Goal: Task Accomplishment & Management: Manage account settings

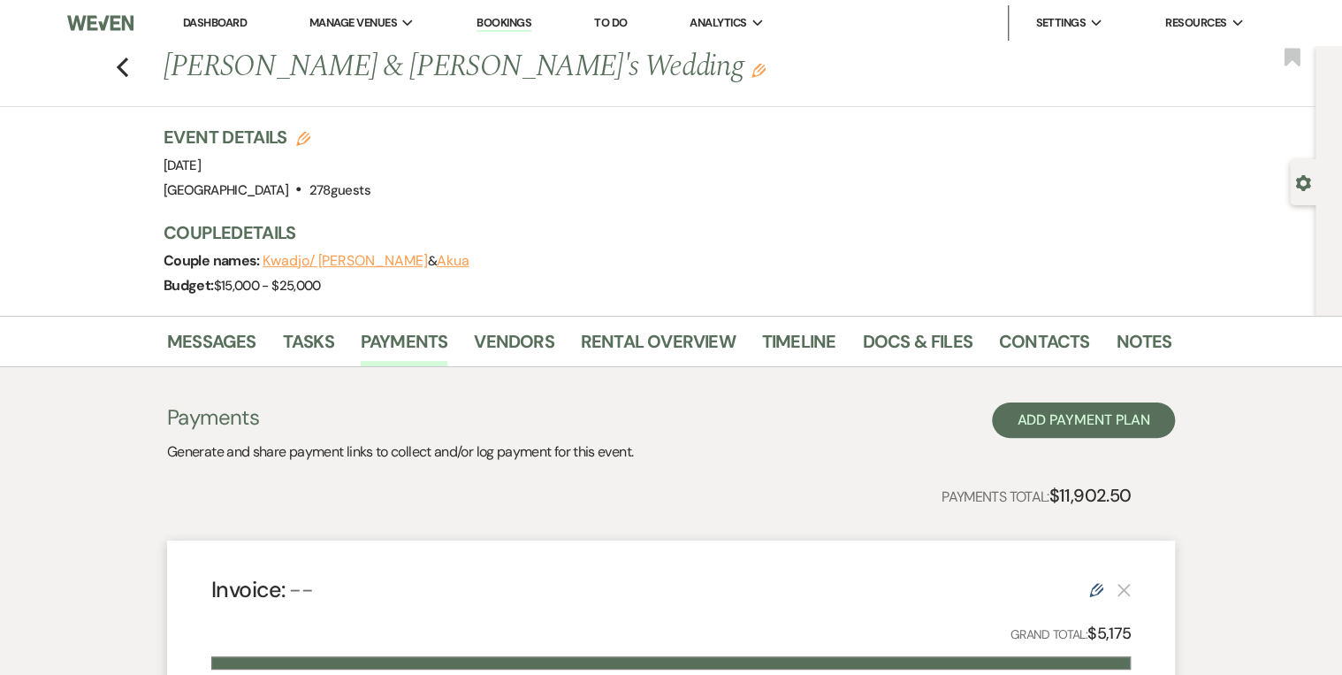
click at [217, 24] on link "Dashboard" at bounding box center [215, 22] width 64 height 15
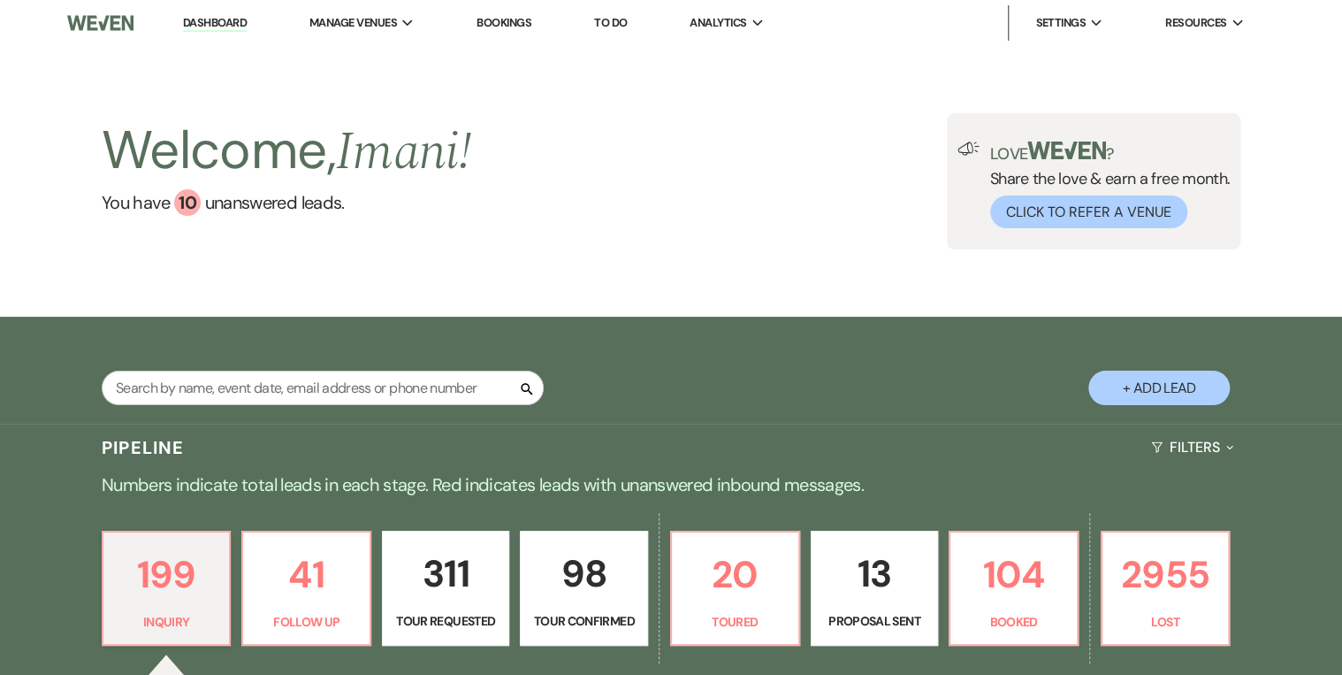
drag, startPoint x: 265, startPoint y: 298, endPoint x: 272, endPoint y: 307, distance: 11.3
click at [271, 304] on div "Welcome, Imani ! You have 10 unanswered lead s . Love ? Share the love & earn a…" at bounding box center [671, 181] width 1342 height 271
click at [339, 380] on input "text" at bounding box center [323, 388] width 442 height 34
click at [335, 382] on input "text" at bounding box center [323, 388] width 442 height 34
click at [335, 378] on input "Thom" at bounding box center [323, 388] width 442 height 34
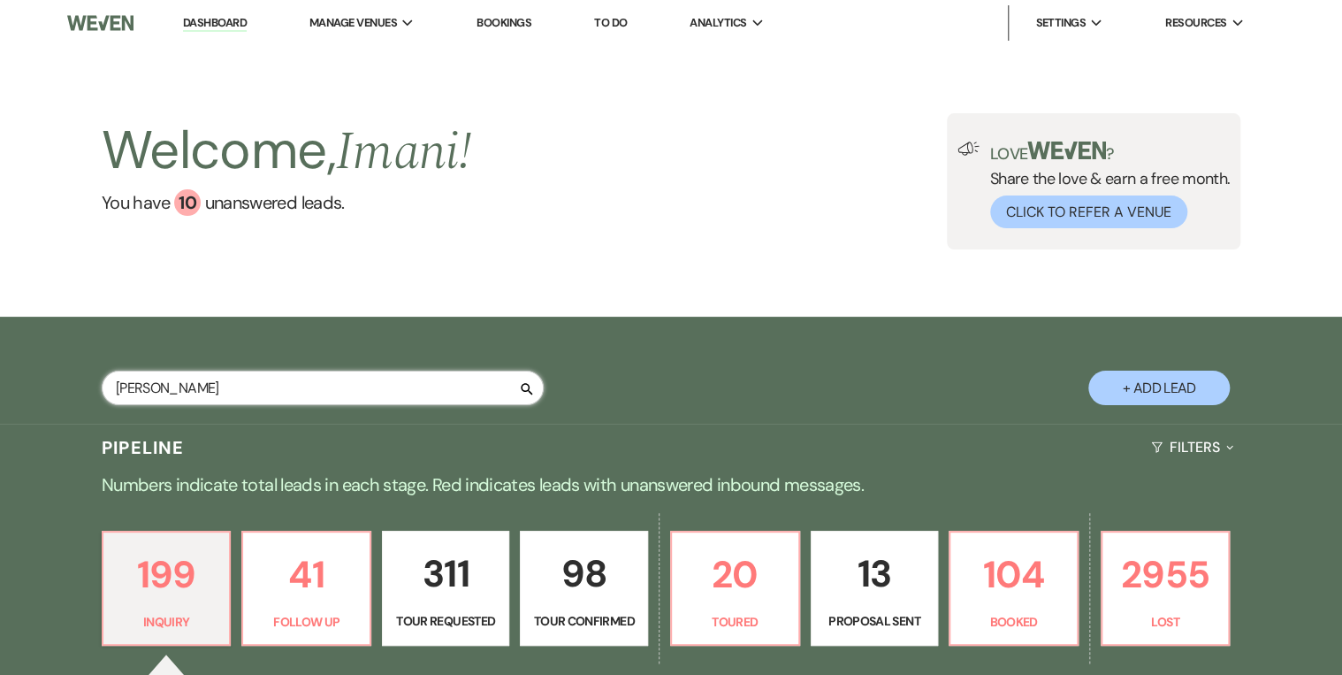
click at [333, 392] on input "Thom" at bounding box center [323, 388] width 442 height 34
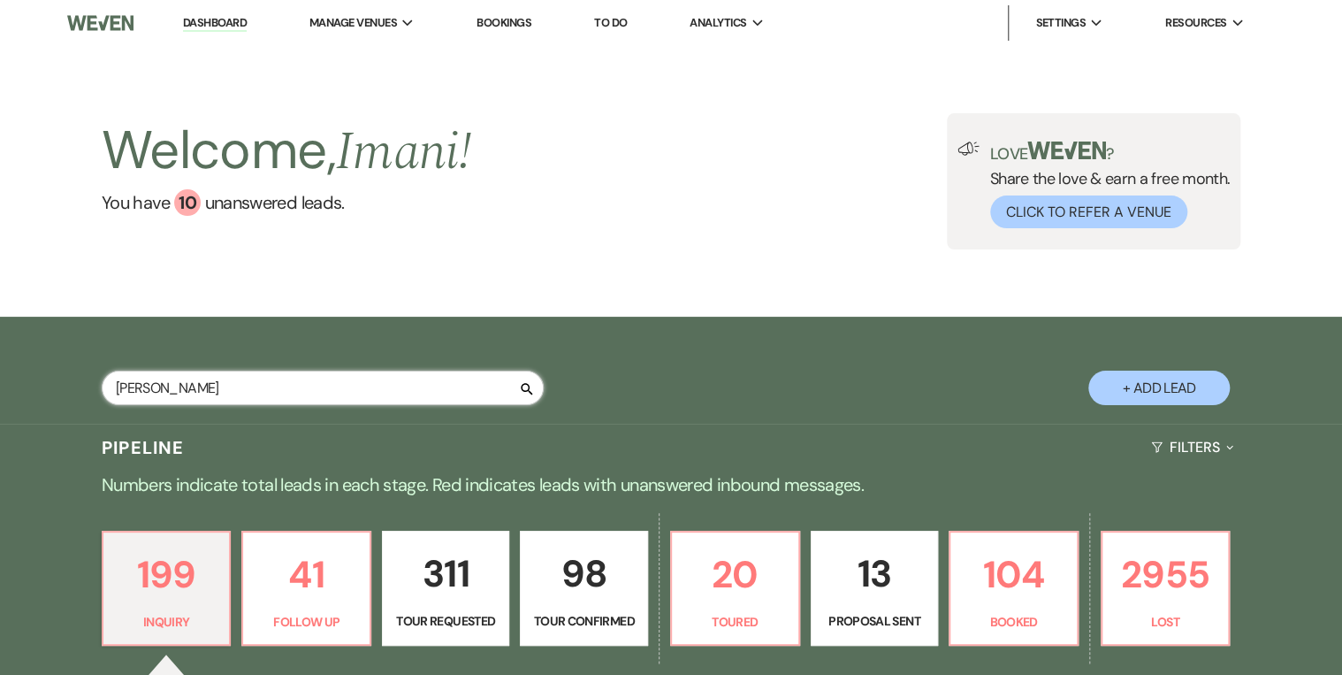
click at [333, 392] on input "Thom" at bounding box center [323, 388] width 442 height 34
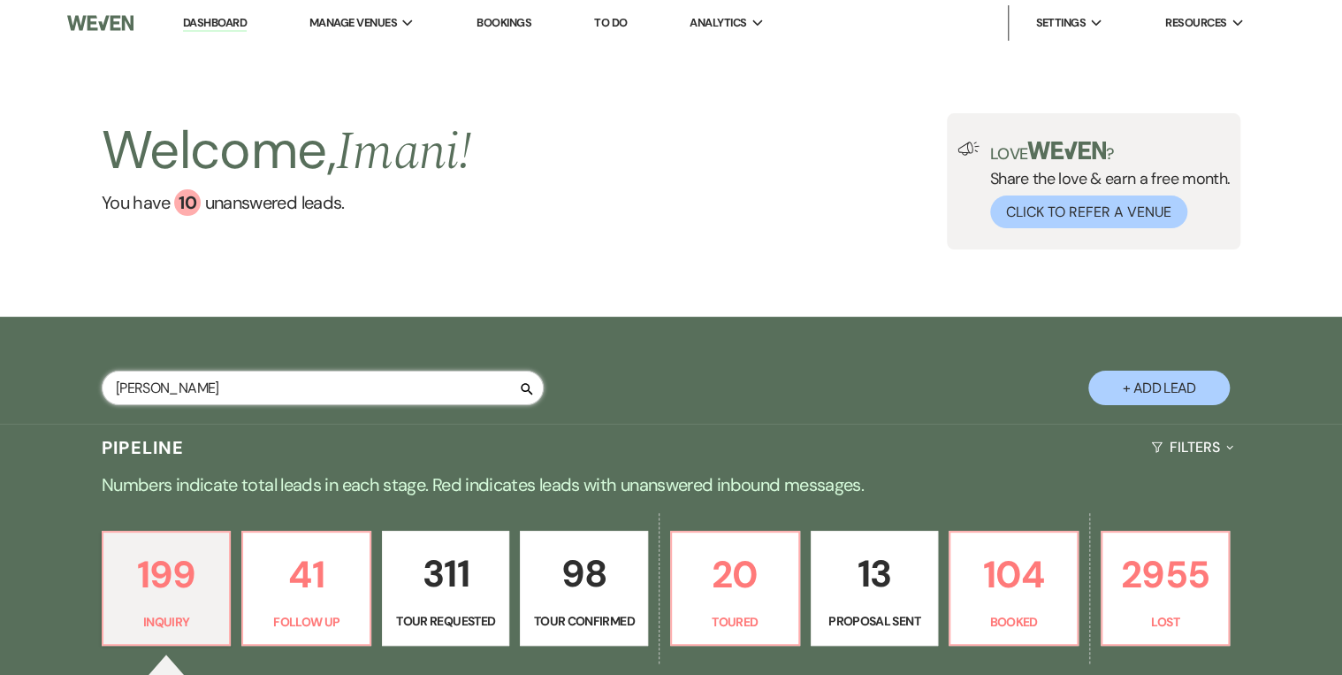
click at [333, 392] on input "Thom" at bounding box center [323, 388] width 442 height 34
type input "Thom"
click at [652, 277] on div "Welcome, Imani ! You have 10 unanswered lead s . Love ? Share the love & earn a…" at bounding box center [671, 181] width 1342 height 271
type input "[PERSON_NAME]"
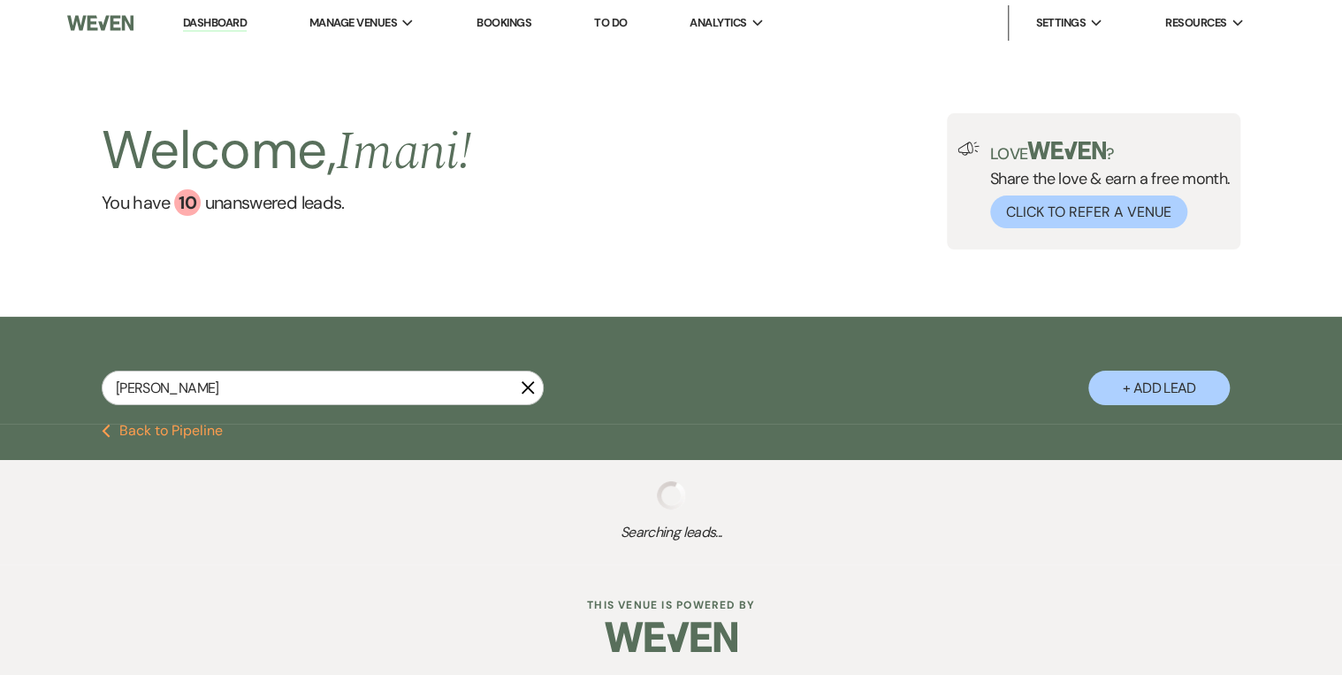
select select "9"
select select "8"
select select "5"
select select "6"
select select "2"
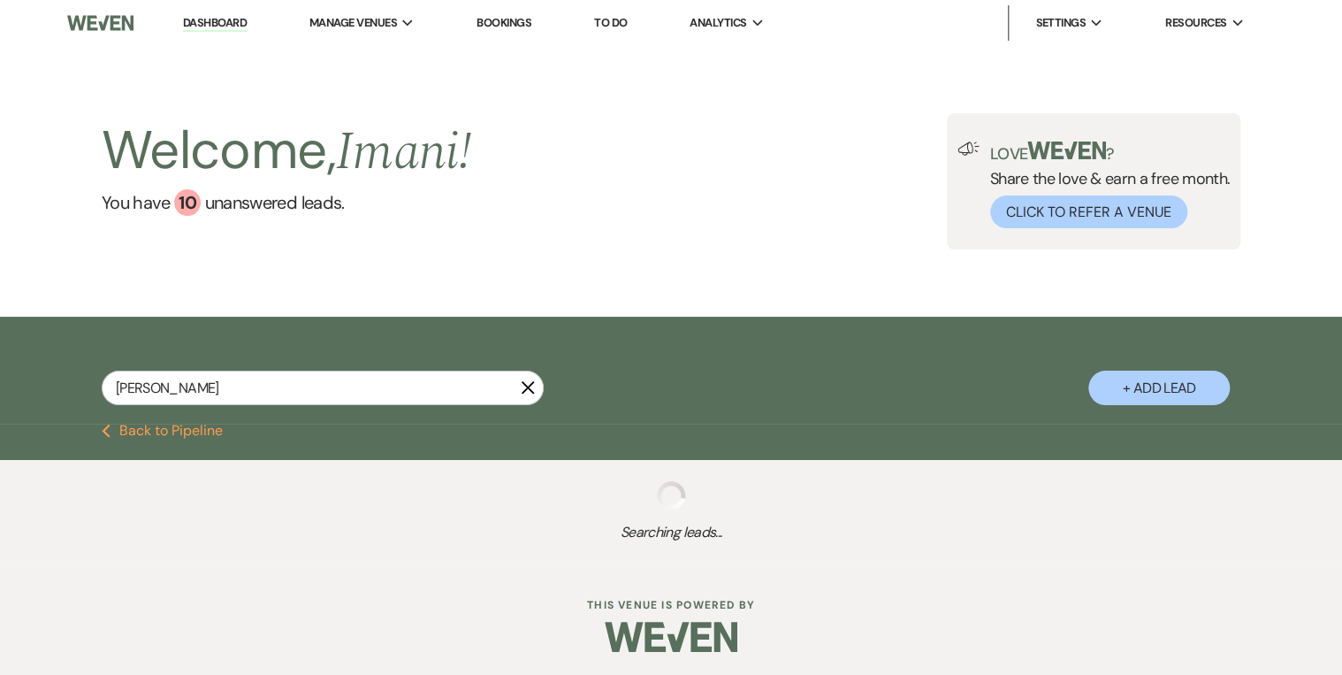
select select "8"
select select "5"
select select "8"
select select "5"
select select "8"
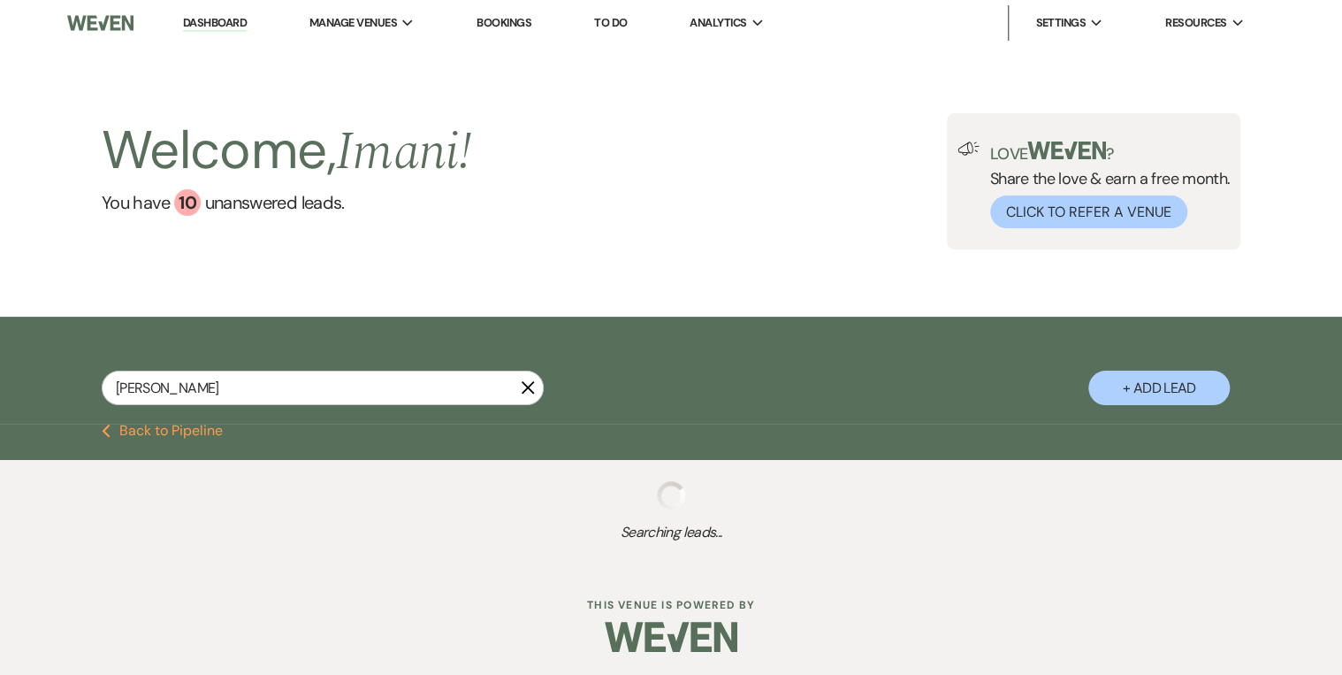
select select "5"
select select "8"
select select "5"
select select "8"
select select "5"
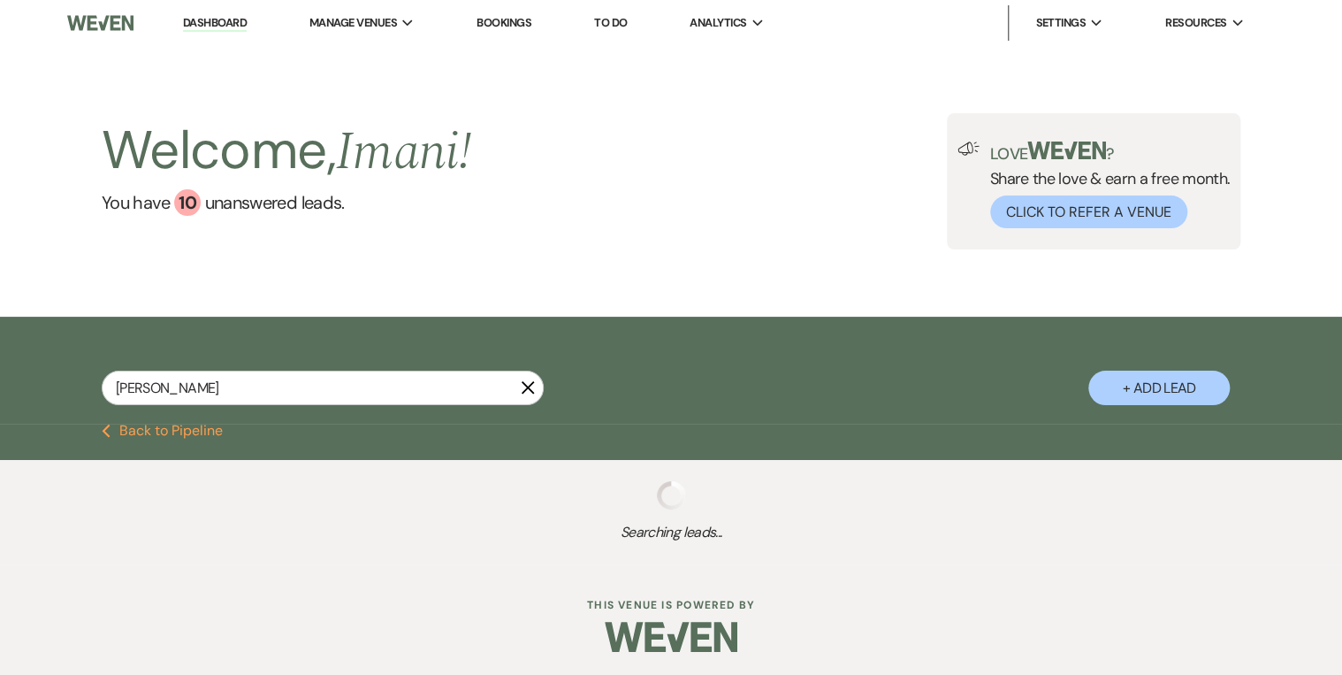
select select "8"
select select "10"
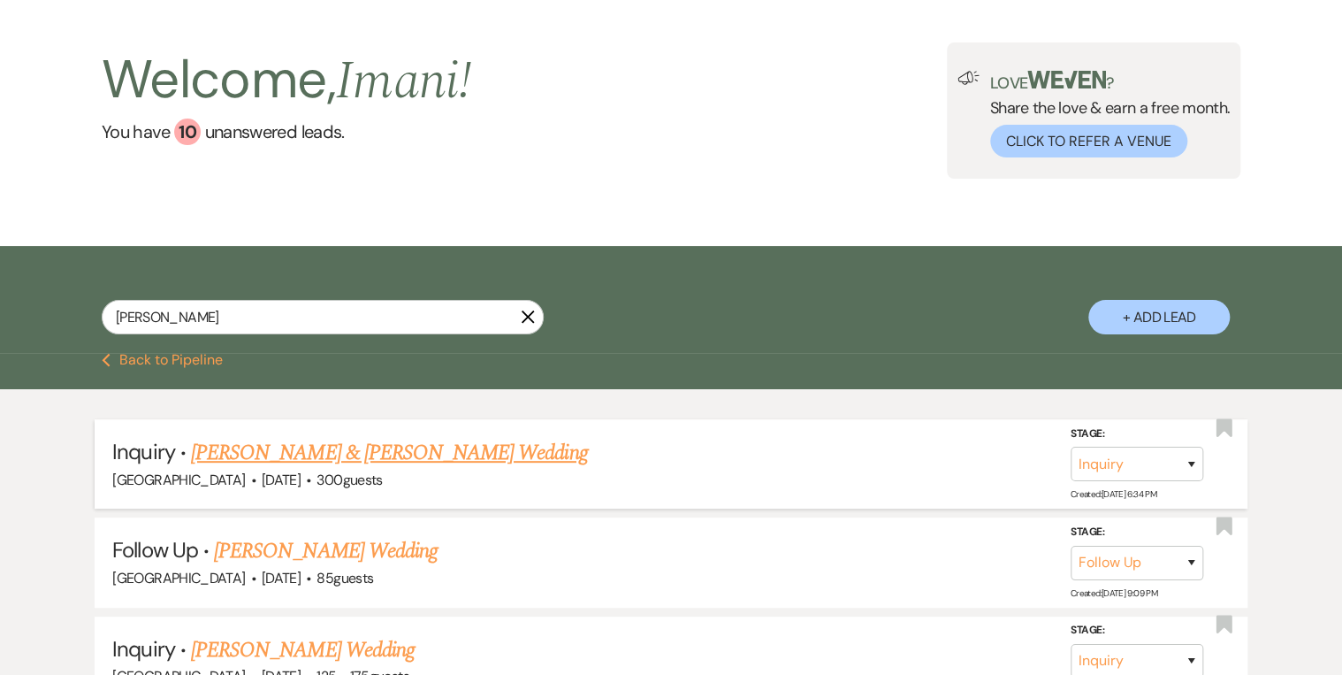
scroll to position [141, 0]
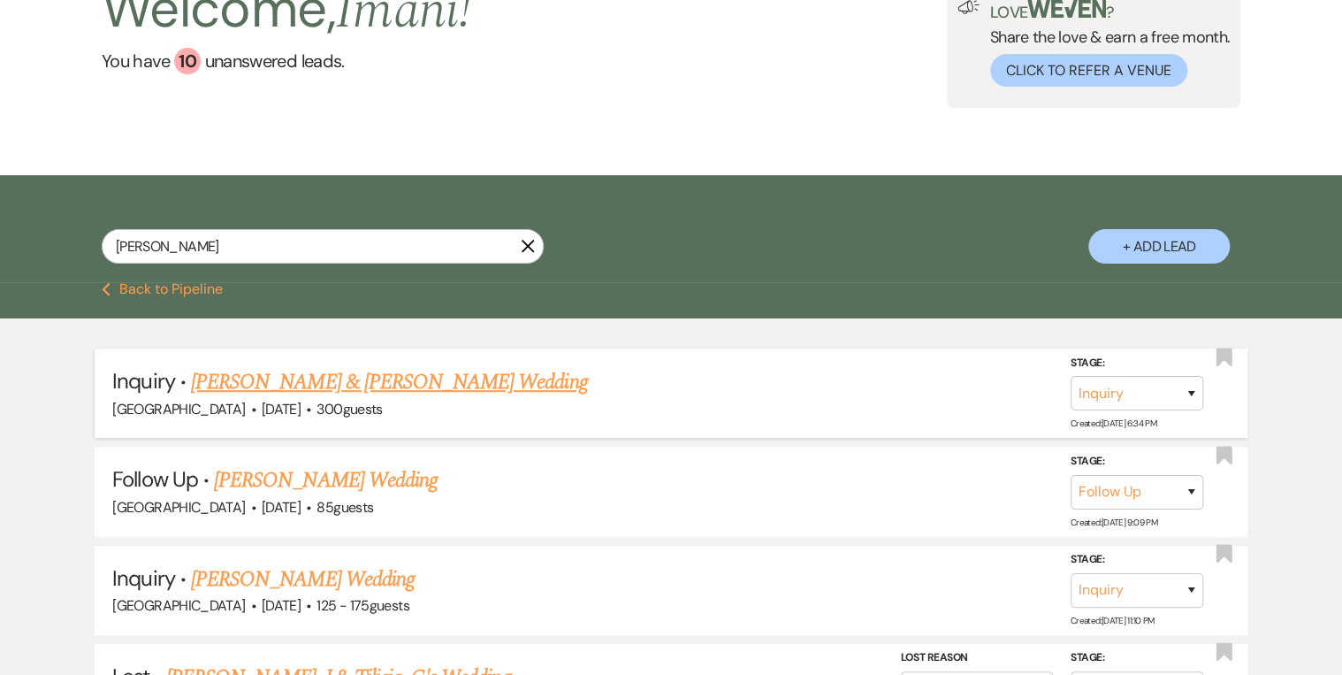
click at [344, 395] on link "[PERSON_NAME] & [PERSON_NAME] Wedding" at bounding box center [389, 382] width 396 height 32
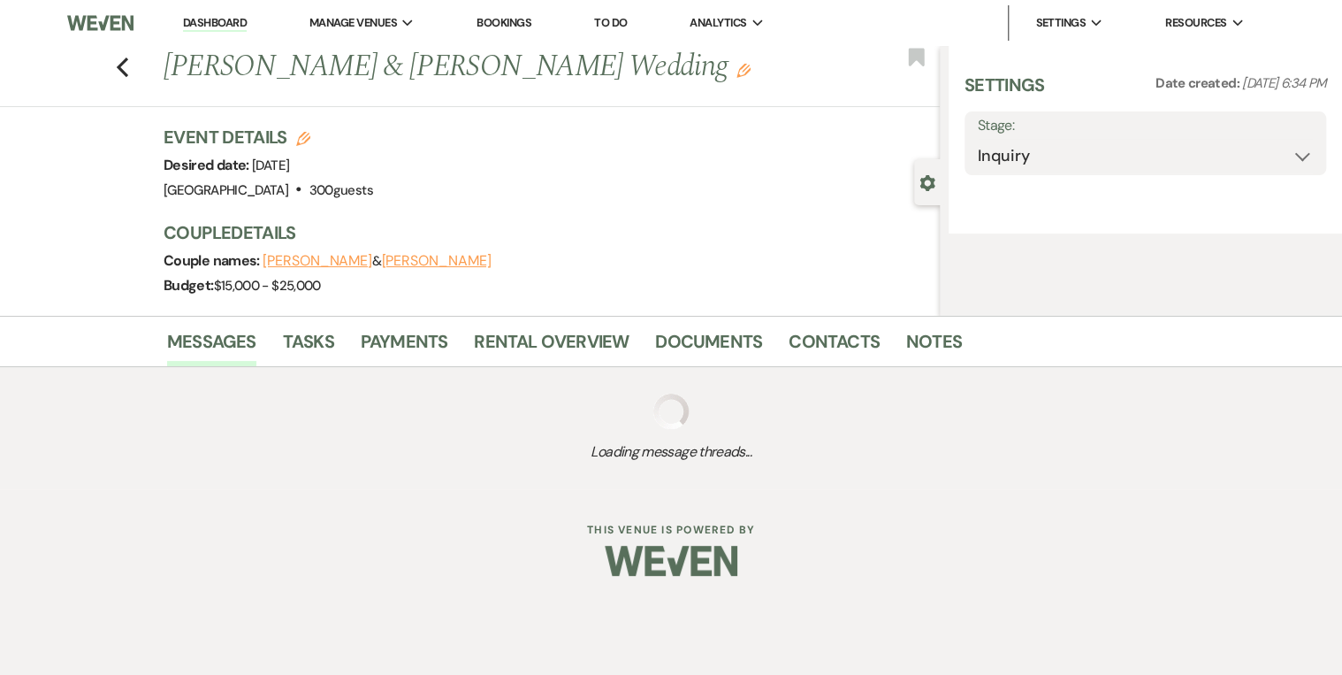
select select "5"
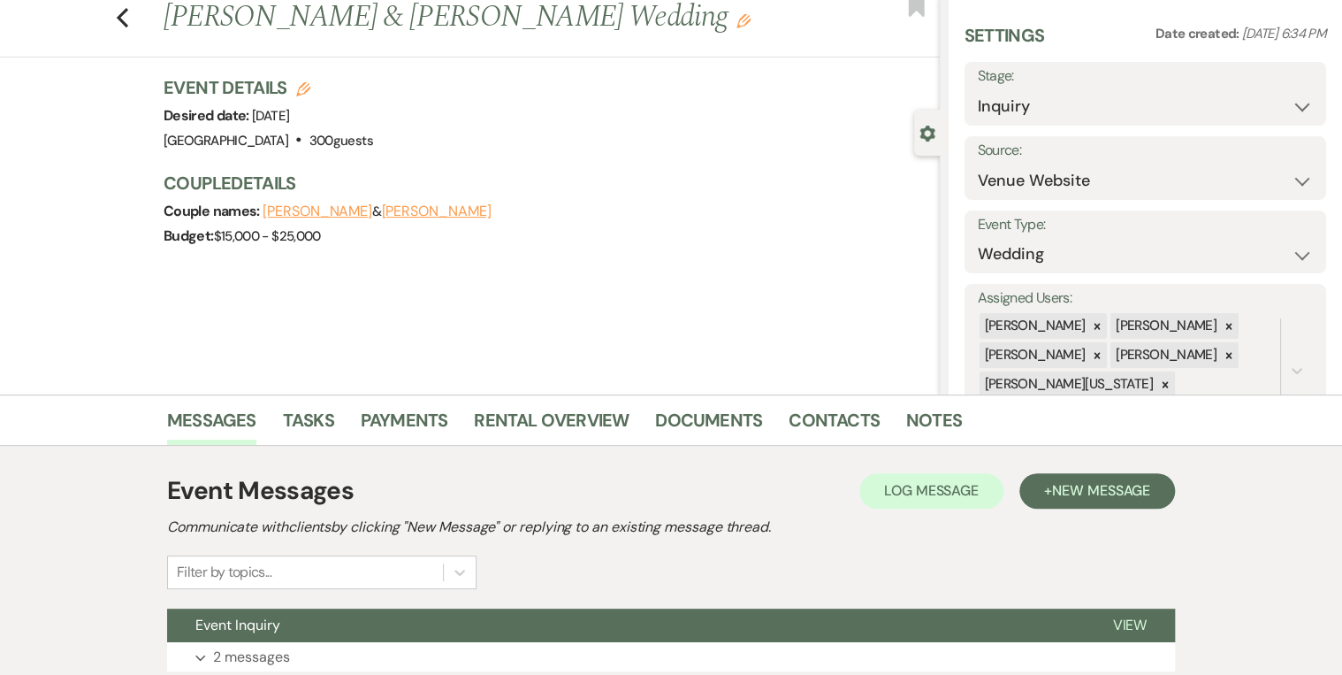
scroll to position [186, 0]
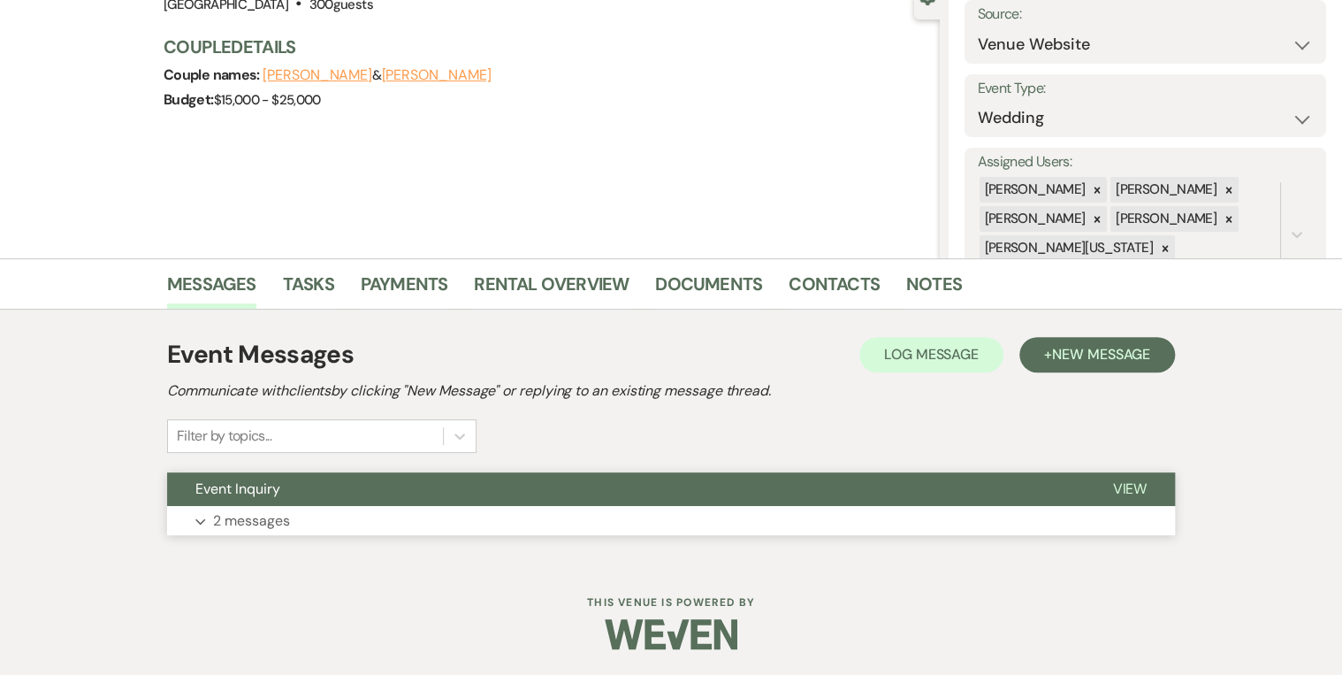
click at [411, 495] on button "Event Inquiry" at bounding box center [625, 489] width 917 height 34
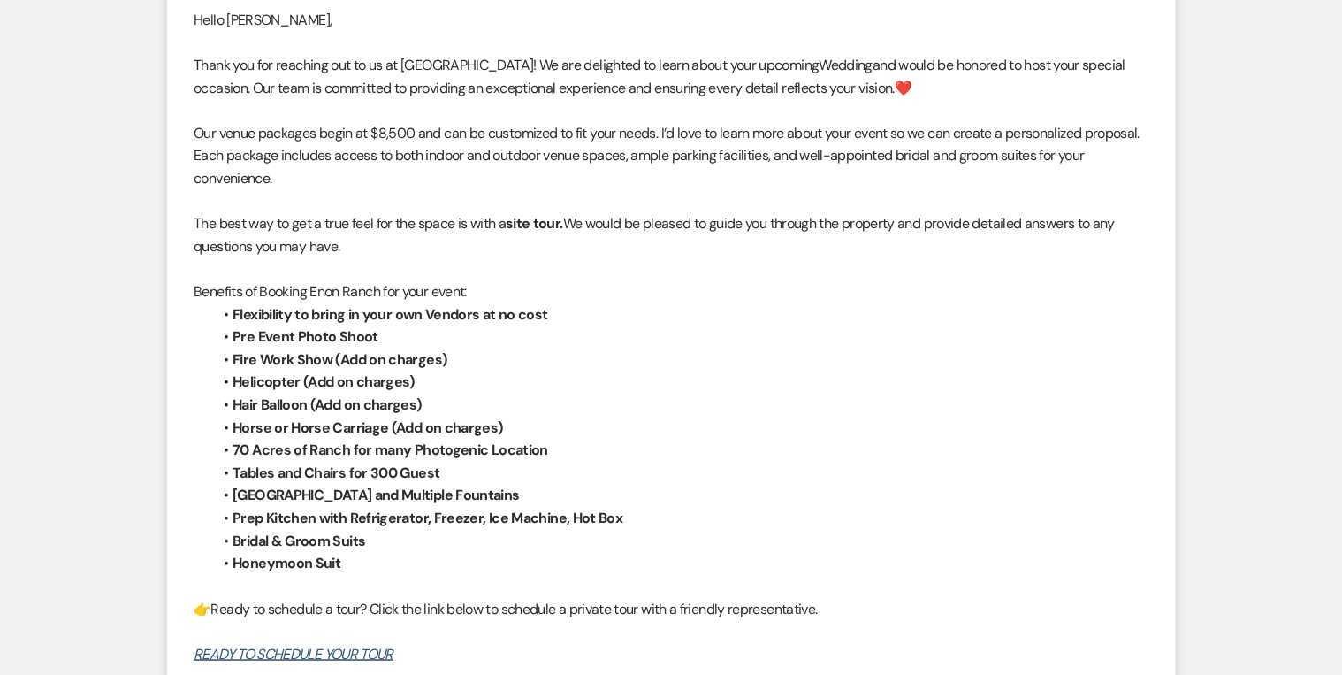
scroll to position [1153, 0]
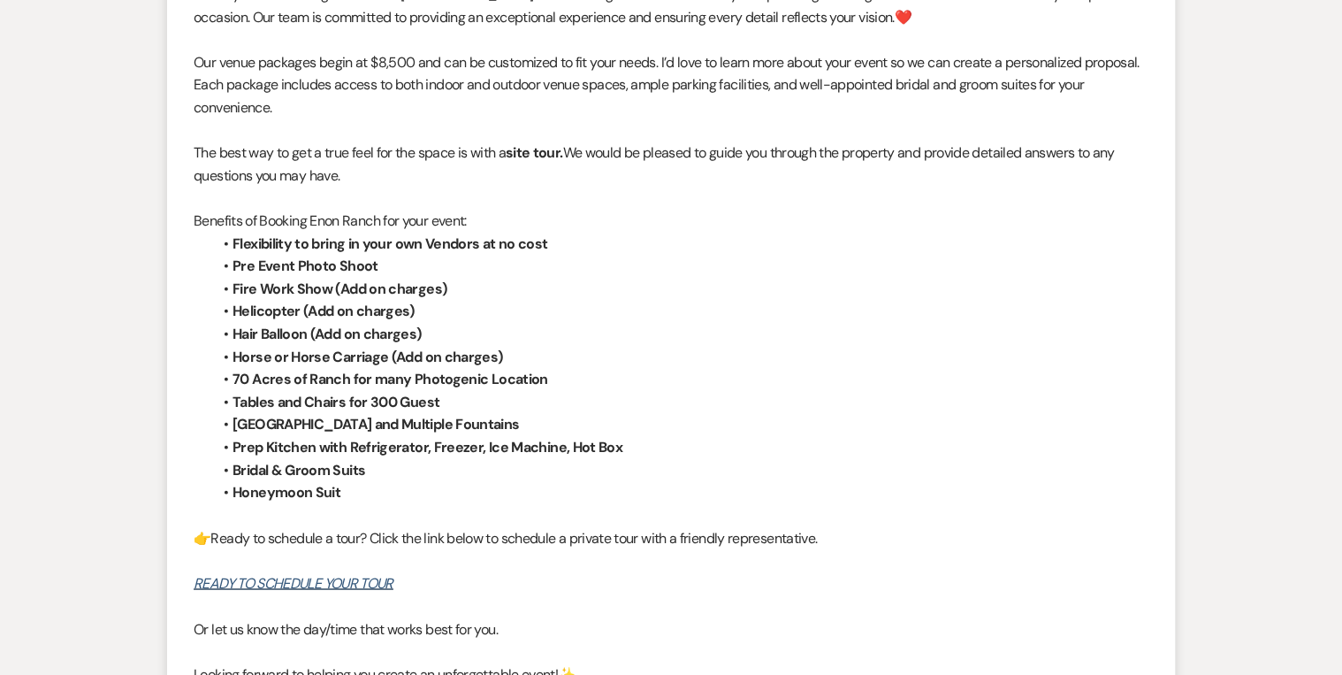
drag, startPoint x: 339, startPoint y: 124, endPoint x: 330, endPoint y: 125, distance: 8.9
click at [340, 125] on p at bounding box center [671, 130] width 955 height 23
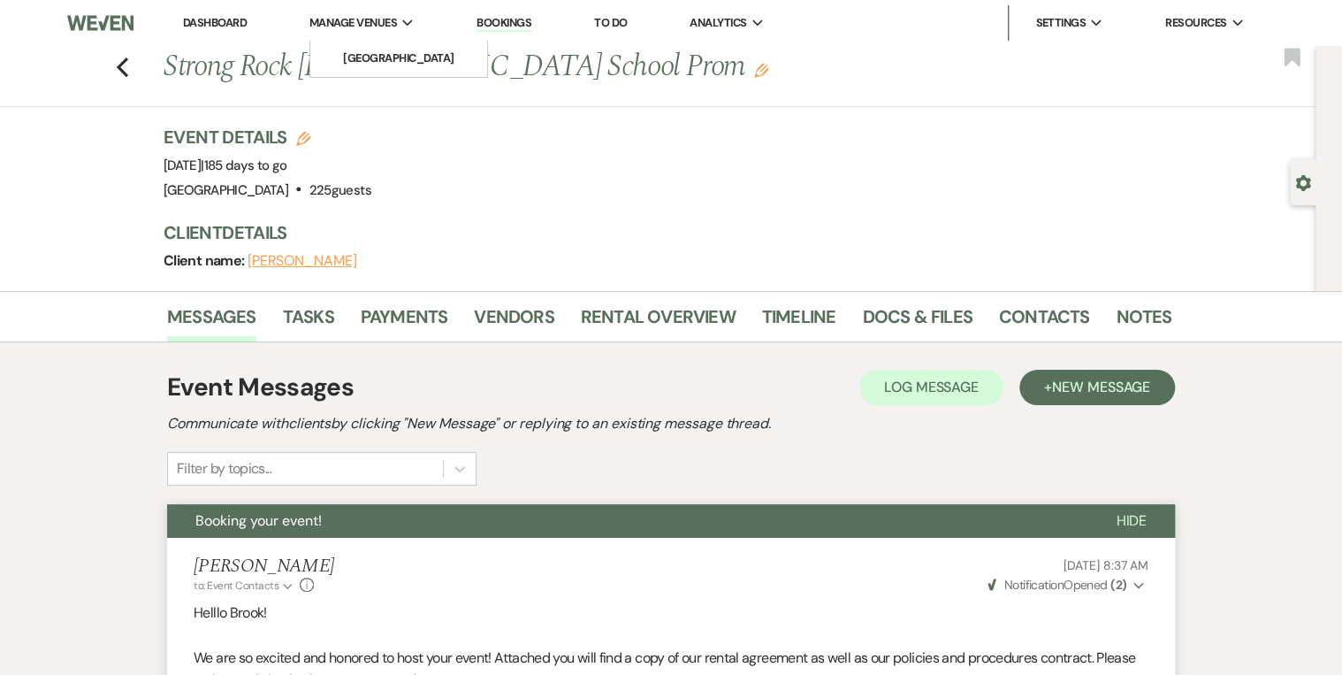
click at [369, 17] on span "Manage Venues" at bounding box center [354, 23] width 88 height 18
click at [375, 45] on link "[GEOGRAPHIC_DATA]" at bounding box center [398, 58] width 177 height 35
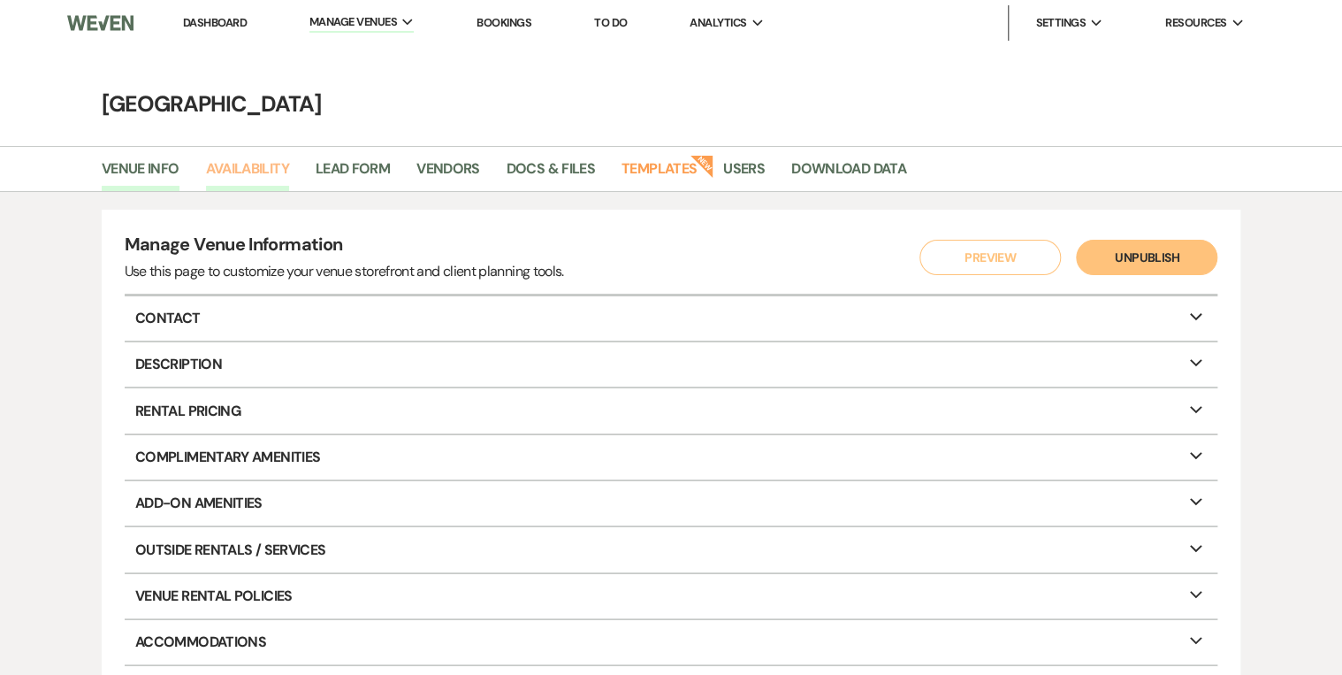
click at [284, 173] on link "Availability" at bounding box center [247, 174] width 83 height 34
select select "2"
select select "2026"
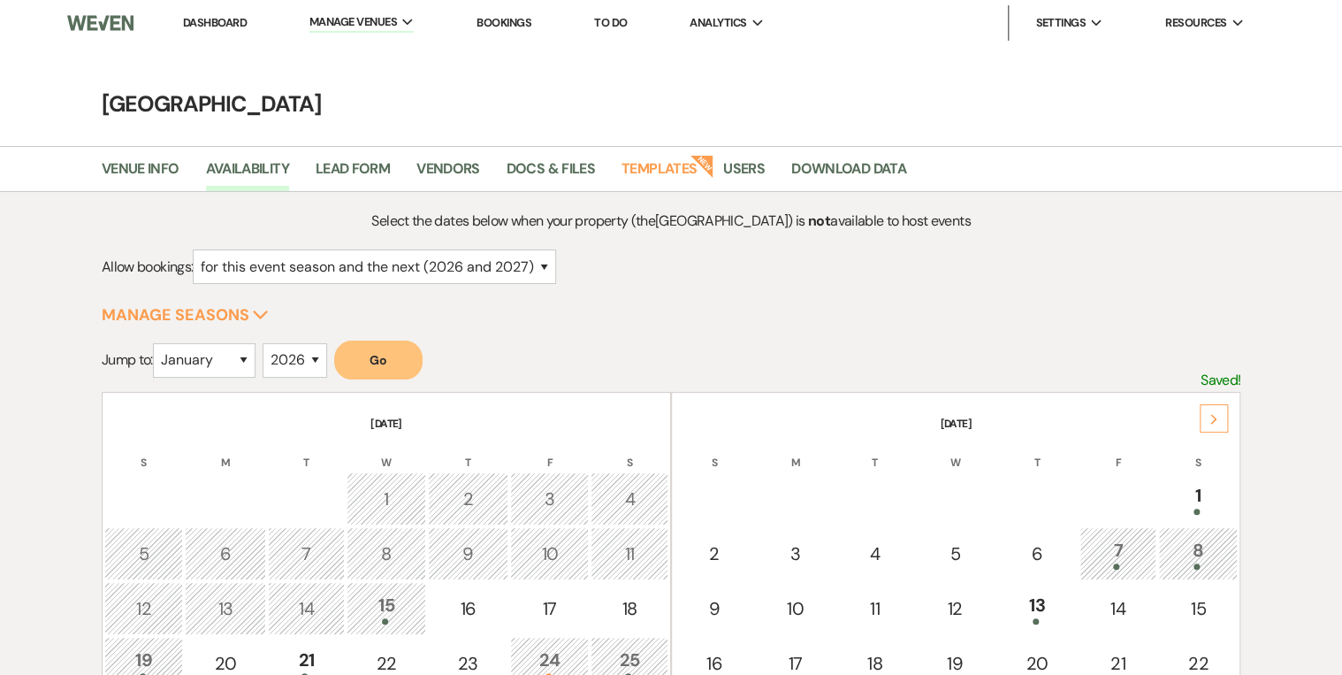
click at [1210, 425] on div "Next" at bounding box center [1214, 418] width 28 height 28
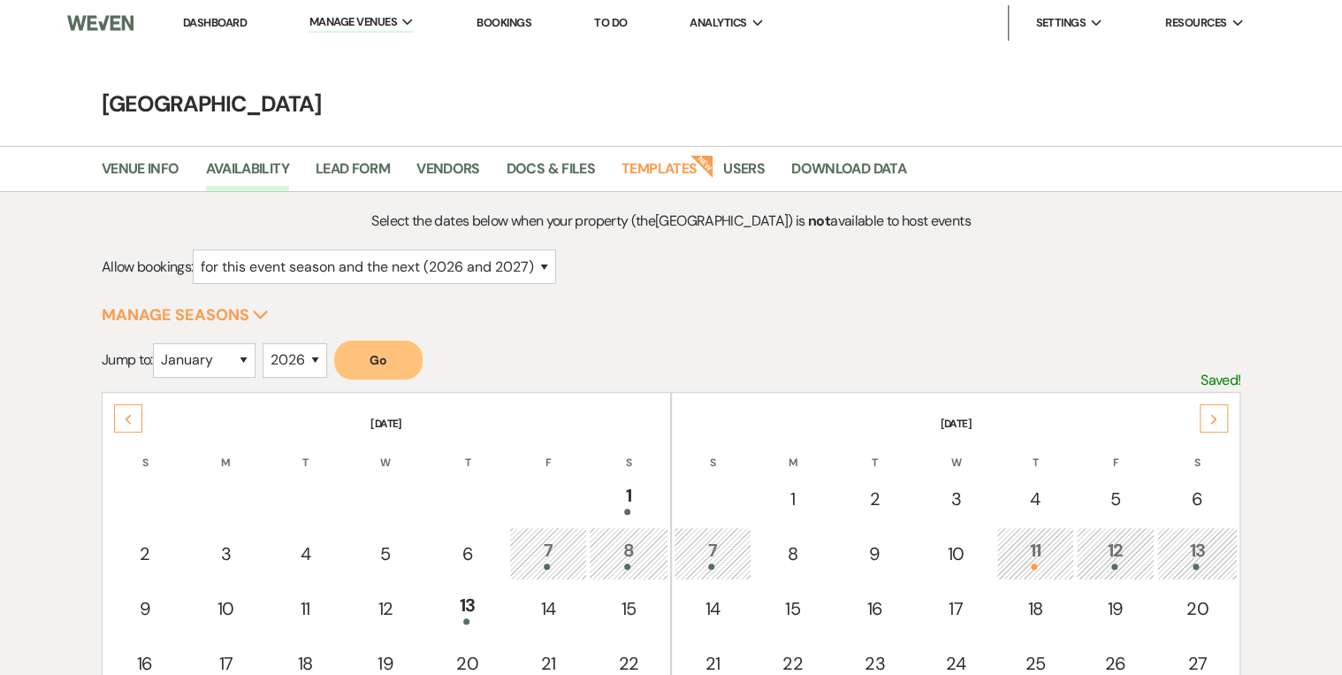
click at [1210, 425] on div "Next" at bounding box center [1214, 418] width 28 height 28
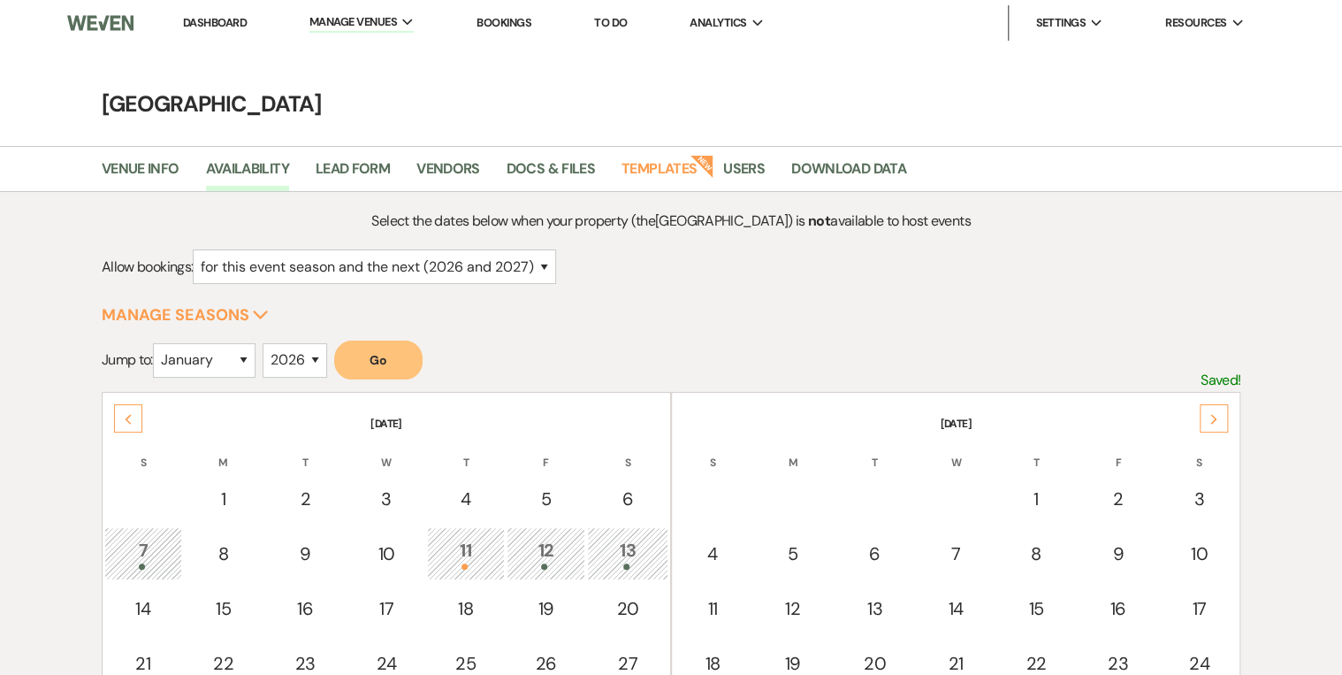
click at [1210, 425] on div "Next" at bounding box center [1214, 418] width 28 height 28
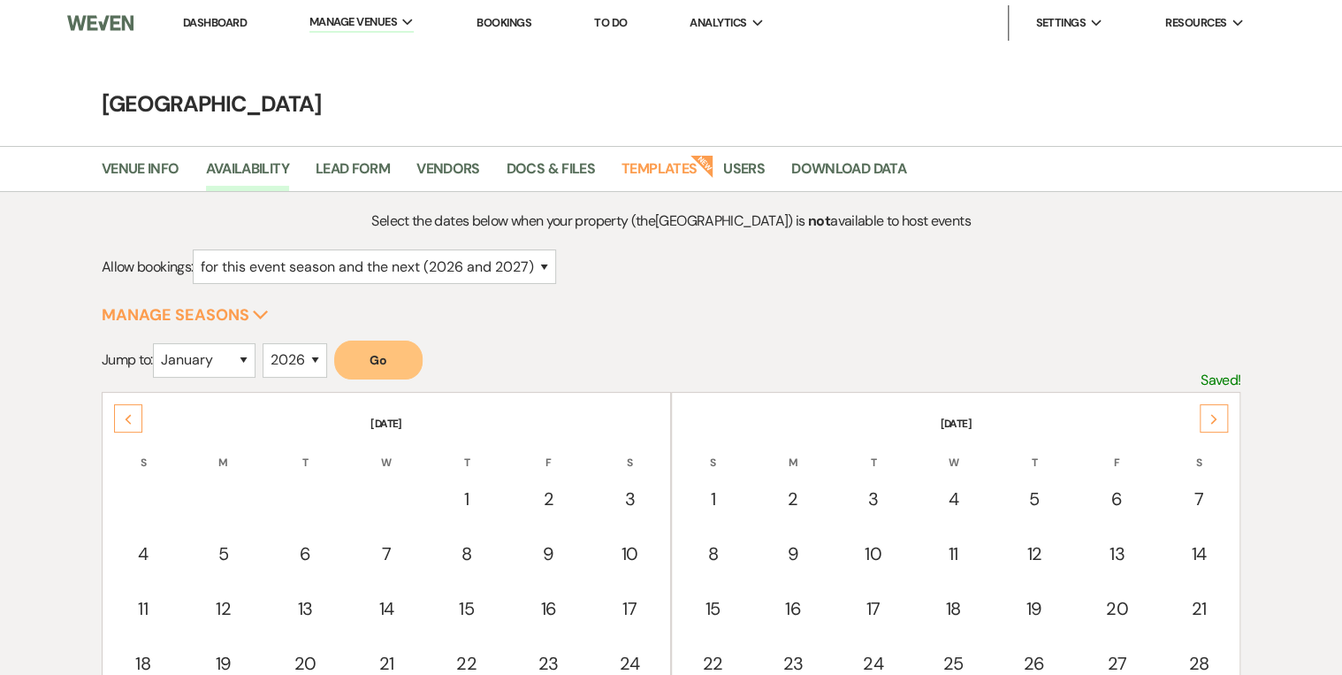
click at [1210, 425] on div "Next" at bounding box center [1214, 418] width 28 height 28
click at [1210, 424] on div "Next" at bounding box center [1214, 418] width 28 height 28
